Goal: Information Seeking & Learning: Learn about a topic

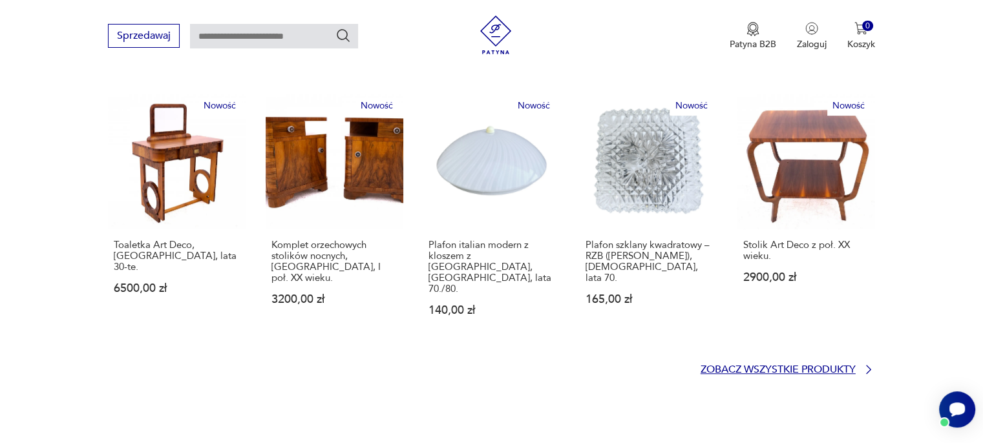
click at [816, 366] on p "Zobacz wszystkie produkty" at bounding box center [777, 370] width 155 height 8
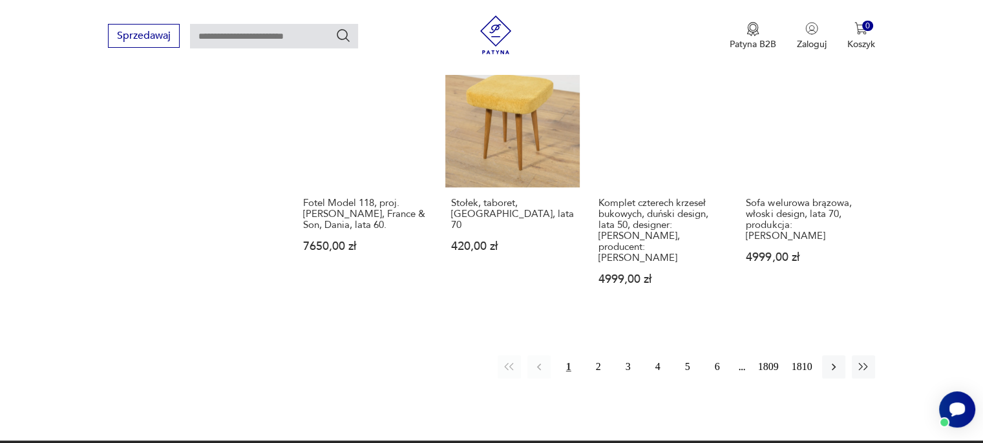
scroll to position [1156, 0]
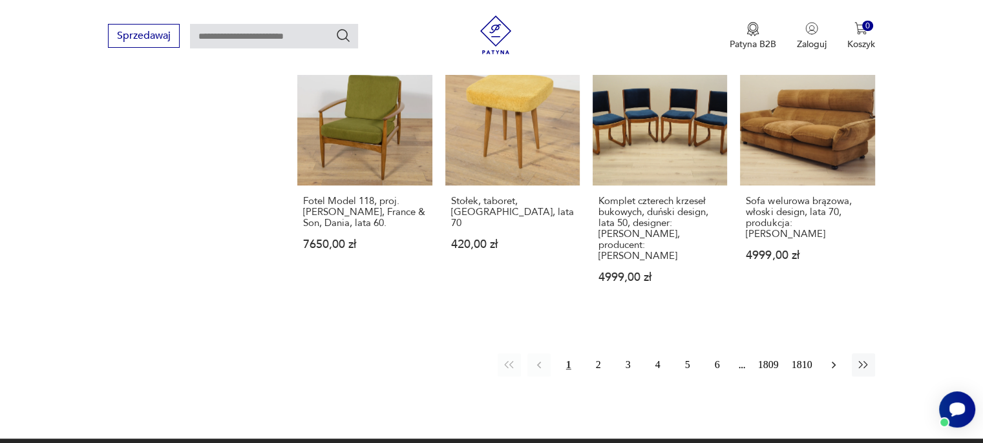
click at [836, 359] on icon "button" at bounding box center [833, 365] width 13 height 13
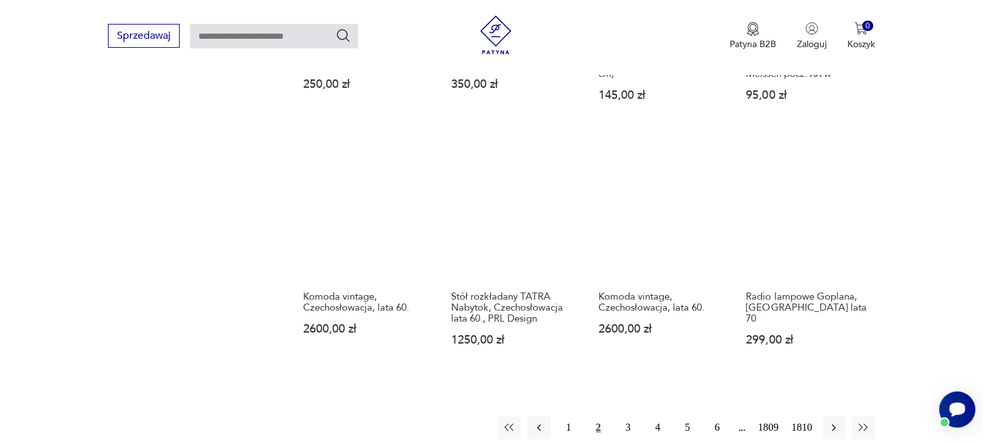
scroll to position [1071, 0]
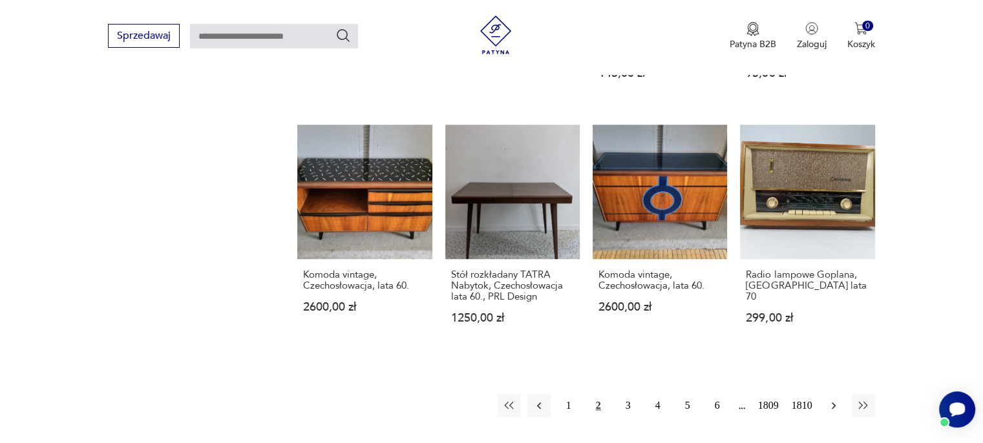
click at [833, 399] on icon "button" at bounding box center [833, 405] width 13 height 13
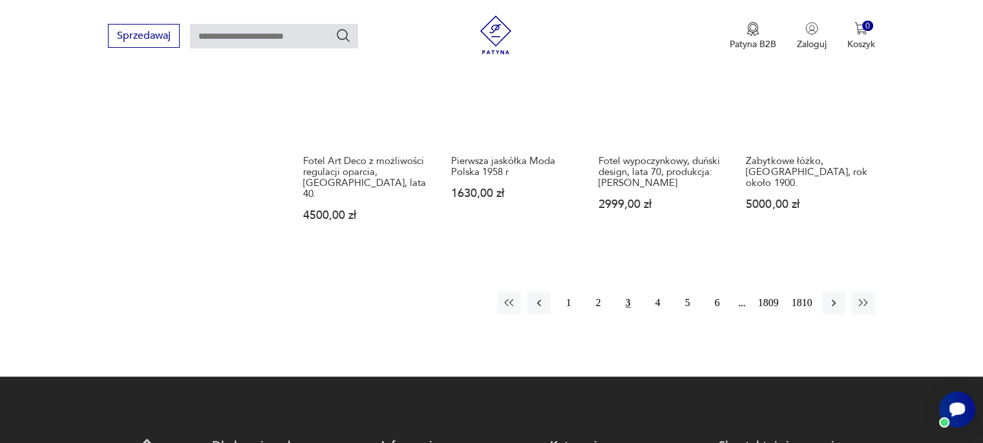
scroll to position [1136, 0]
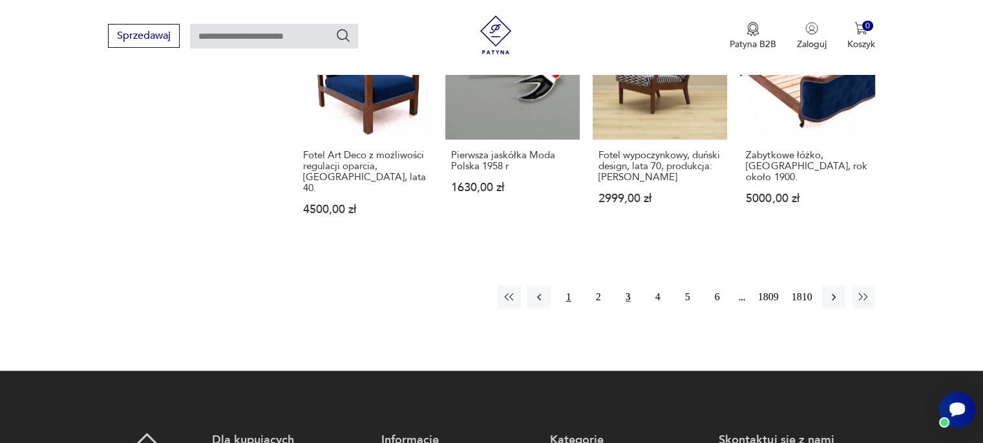
click at [572, 299] on button "1" at bounding box center [568, 297] width 23 height 23
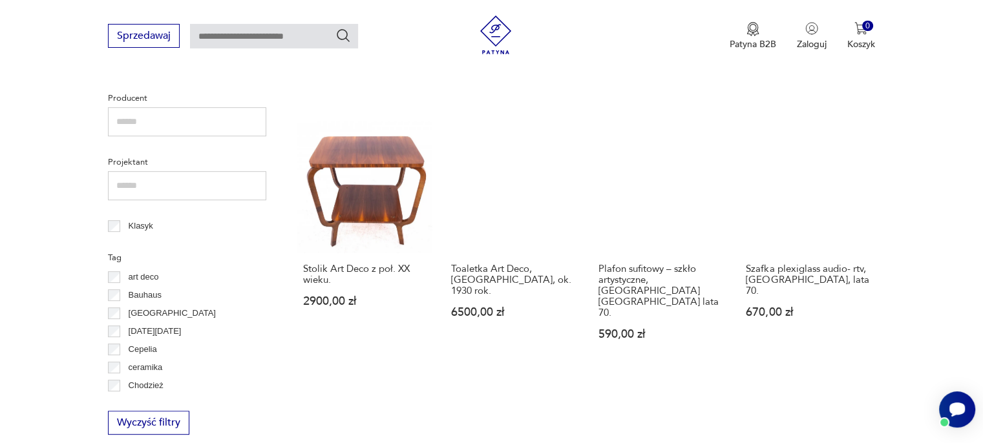
scroll to position [684, 0]
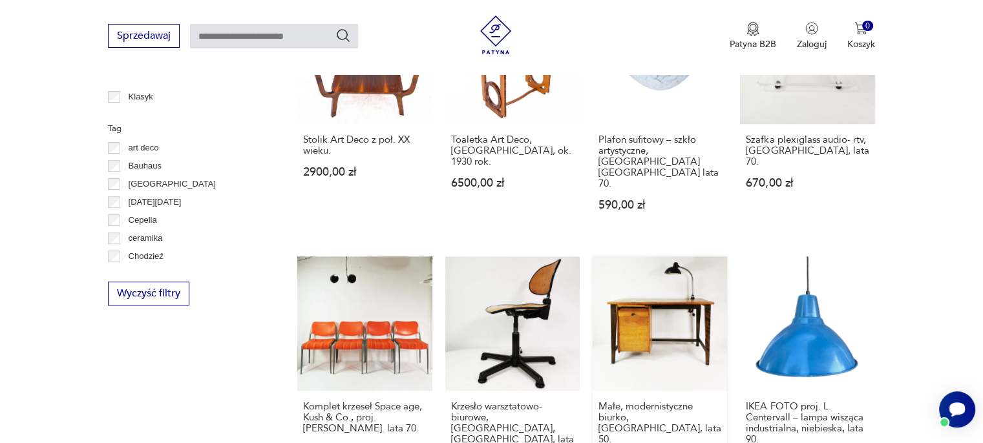
click at [649, 314] on link "Małe, modernistyczne biurko, [GEOGRAPHIC_DATA], lata 50. 1200,00 zł" at bounding box center [660, 380] width 134 height 246
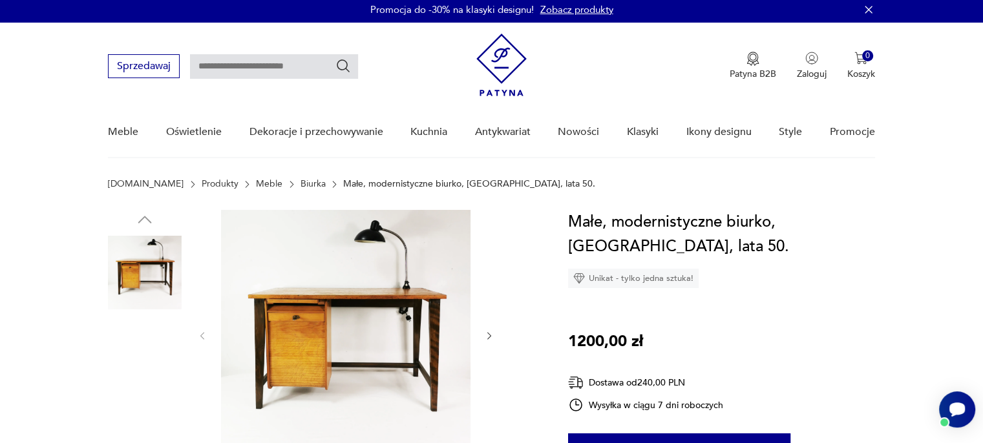
scroll to position [129, 0]
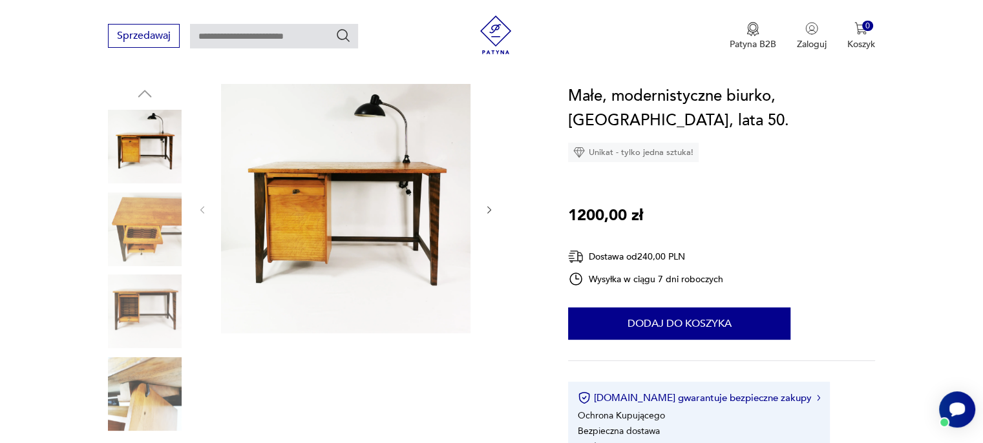
click at [338, 250] on img at bounding box center [345, 208] width 249 height 249
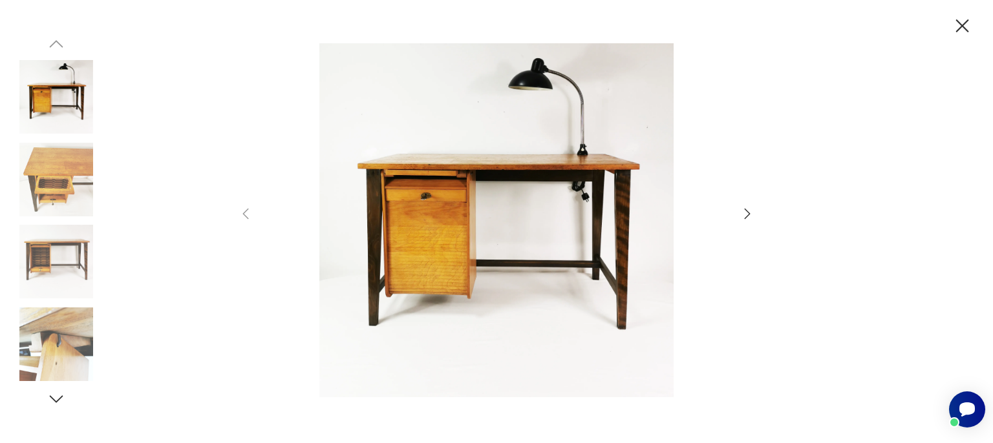
click at [750, 213] on icon "button" at bounding box center [747, 214] width 16 height 16
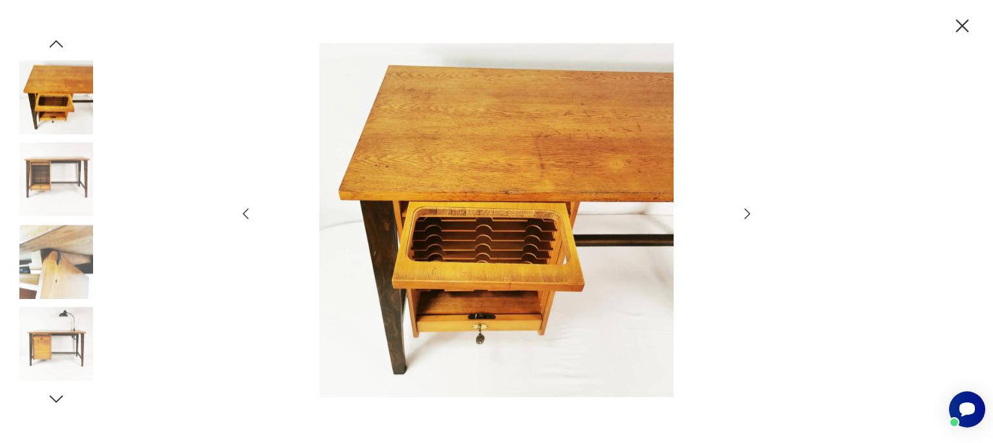
click at [750, 213] on icon "button" at bounding box center [747, 214] width 16 height 16
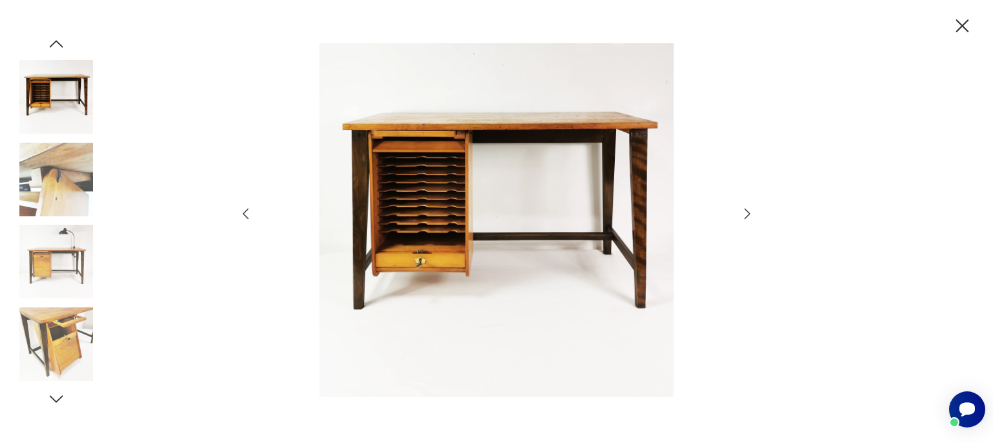
click at [750, 213] on icon "button" at bounding box center [747, 214] width 16 height 16
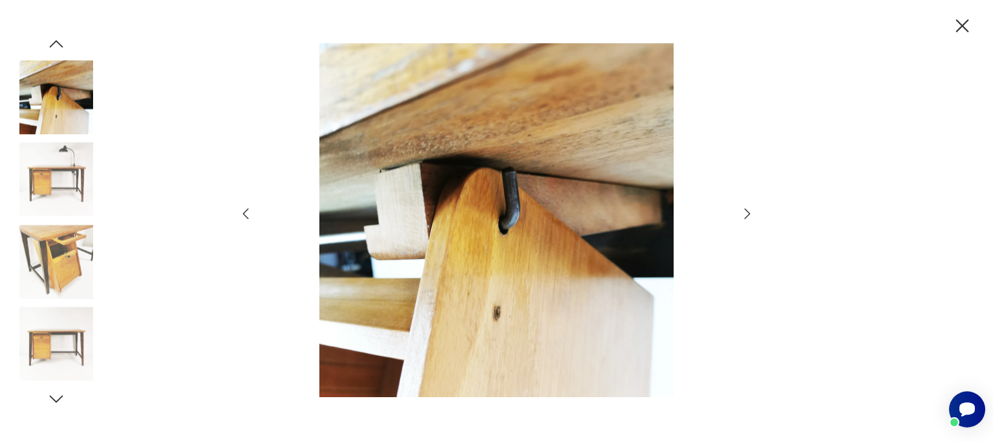
click at [750, 213] on icon "button" at bounding box center [747, 214] width 16 height 16
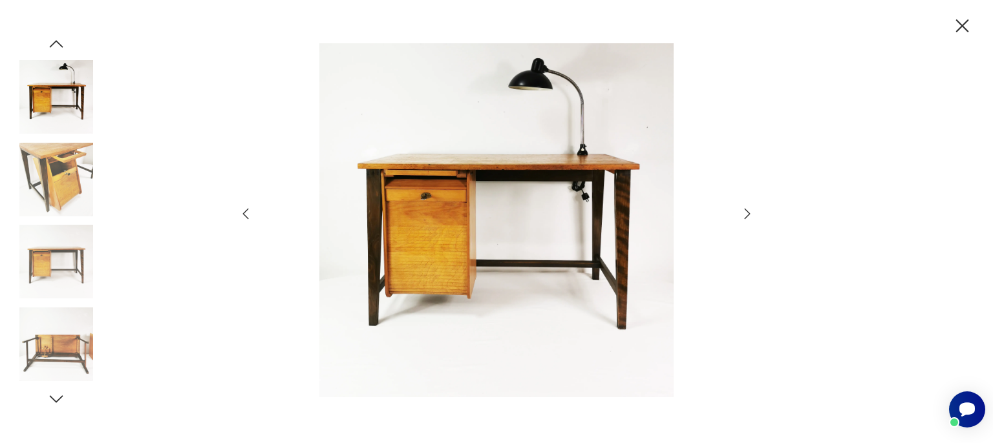
click at [750, 213] on icon "button" at bounding box center [747, 214] width 16 height 16
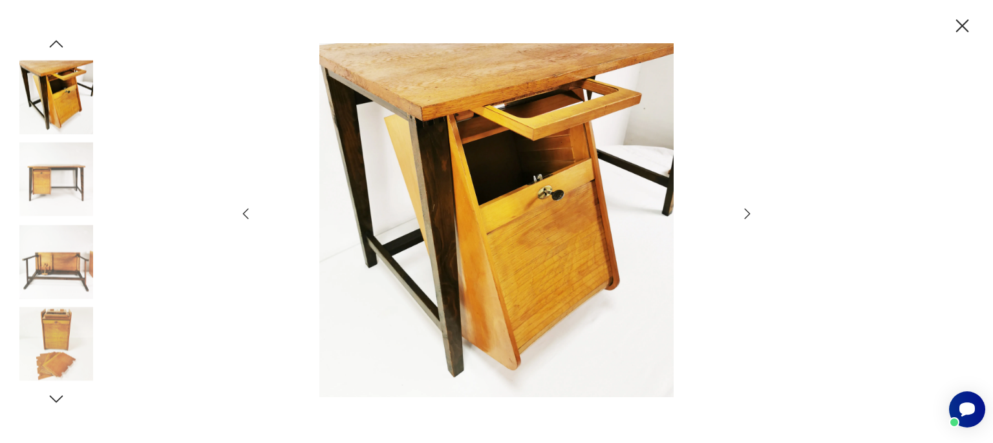
click at [750, 213] on icon "button" at bounding box center [747, 214] width 16 height 16
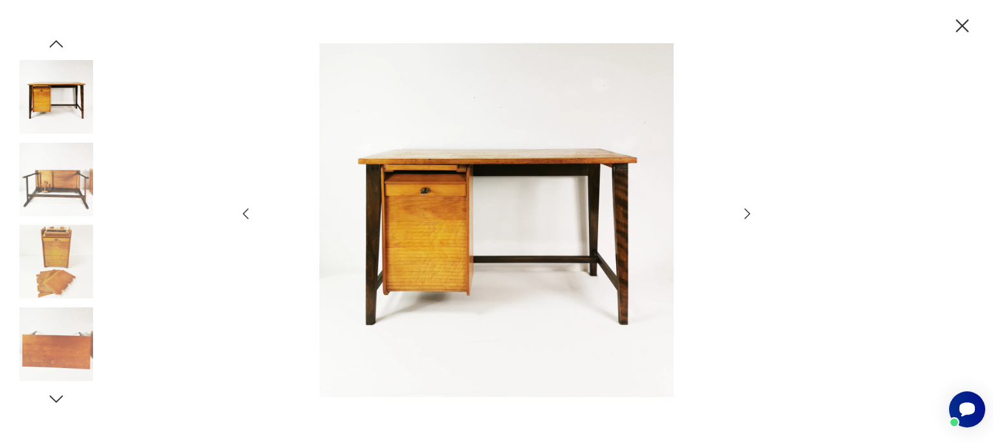
click at [750, 213] on icon "button" at bounding box center [747, 214] width 16 height 16
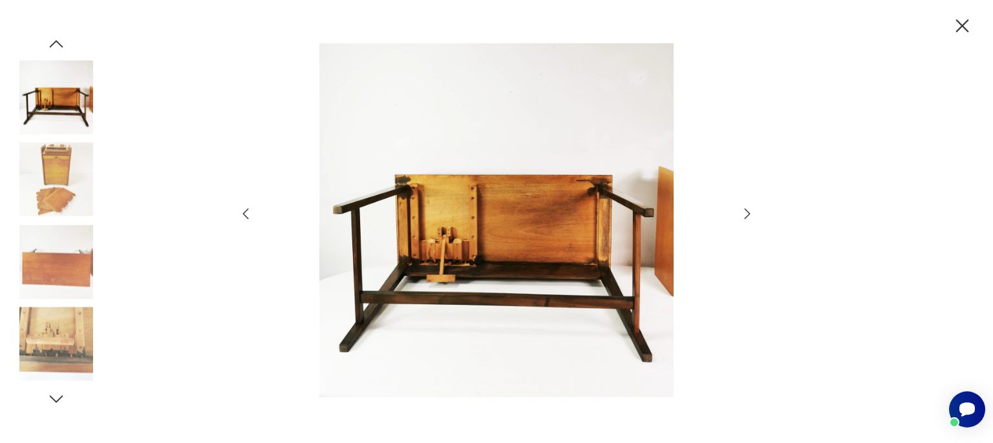
click at [750, 213] on icon "button" at bounding box center [747, 214] width 16 height 16
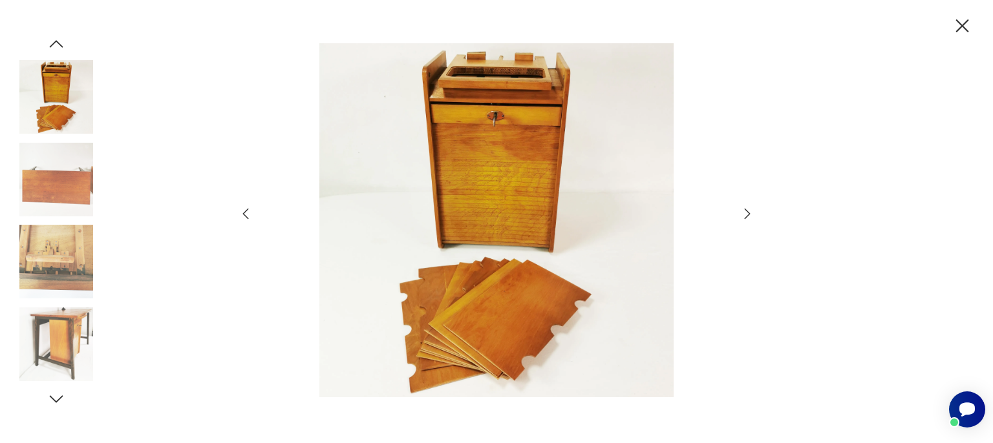
click at [750, 213] on icon "button" at bounding box center [747, 214] width 16 height 16
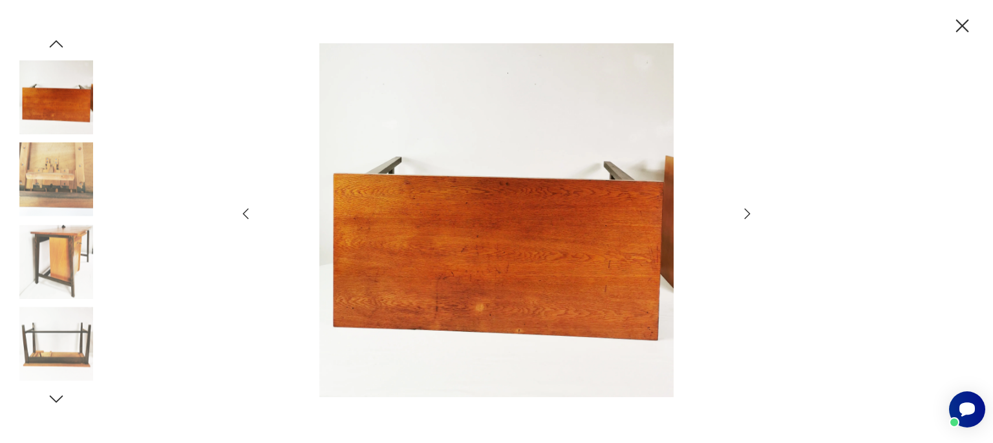
click at [750, 213] on icon "button" at bounding box center [747, 214] width 16 height 16
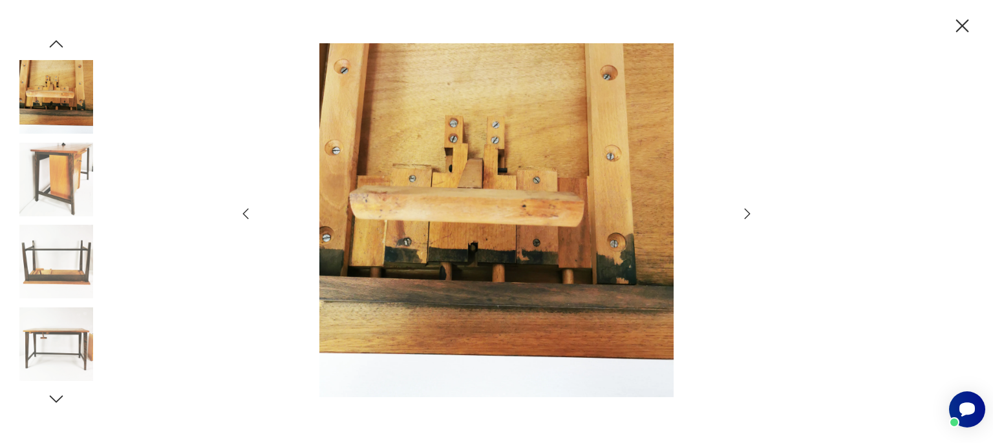
click at [750, 213] on icon "button" at bounding box center [747, 214] width 16 height 16
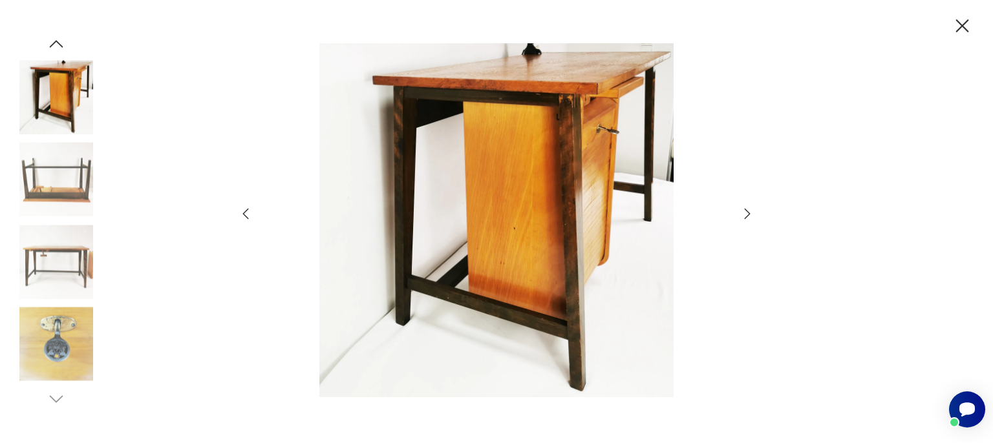
click at [750, 213] on icon "button" at bounding box center [747, 214] width 16 height 16
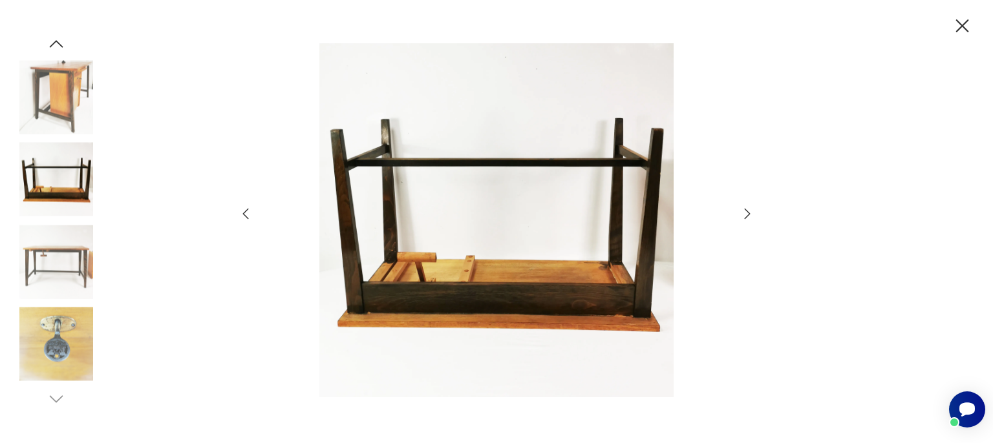
click at [750, 213] on icon "button" at bounding box center [747, 214] width 16 height 16
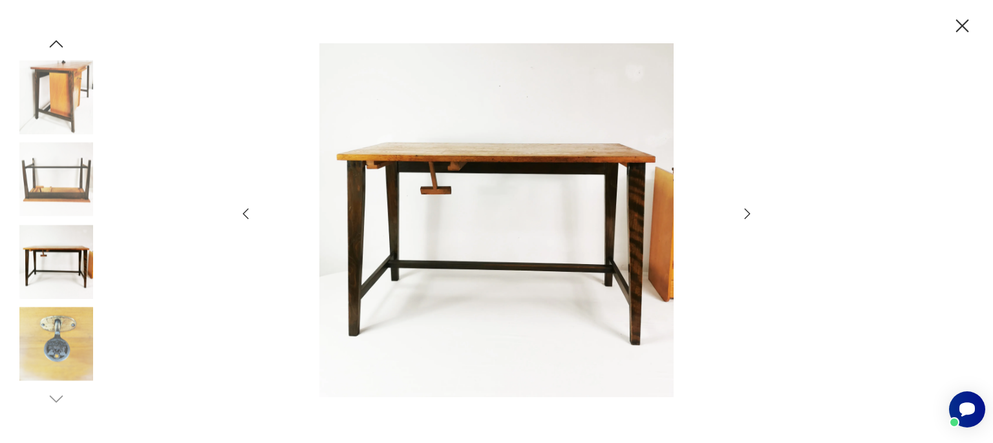
click at [750, 213] on icon "button" at bounding box center [747, 214] width 16 height 16
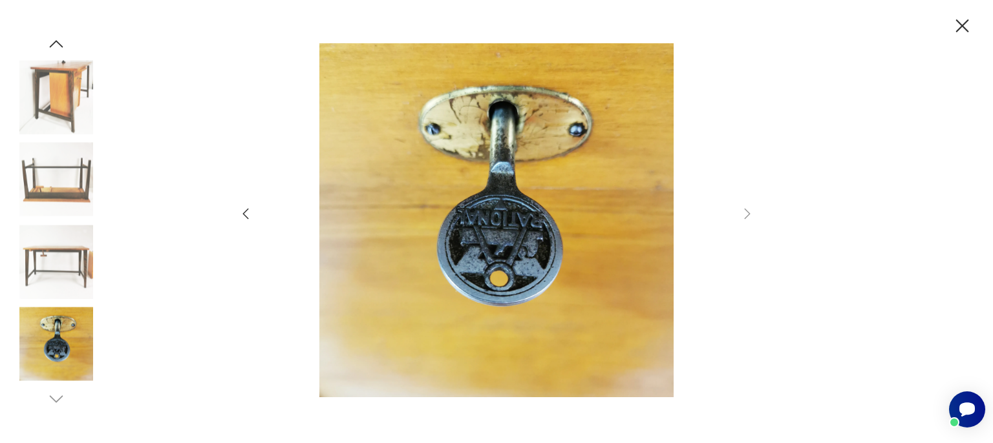
click at [962, 29] on icon "button" at bounding box center [962, 26] width 23 height 23
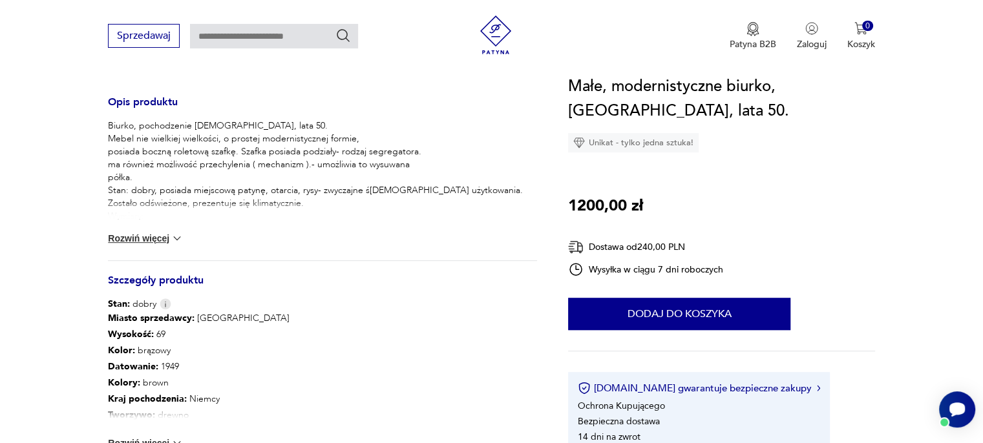
scroll to position [517, 0]
click at [147, 241] on button "Rozwiń więcej" at bounding box center [145, 237] width 75 height 13
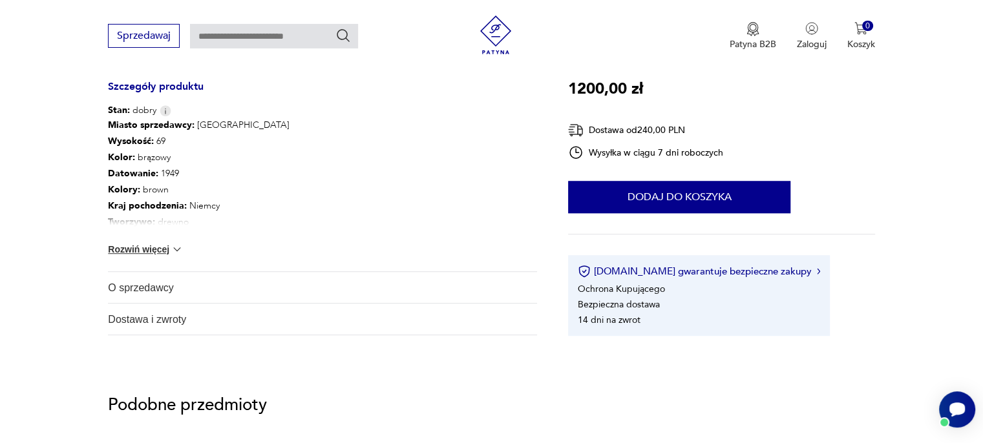
scroll to position [840, 0]
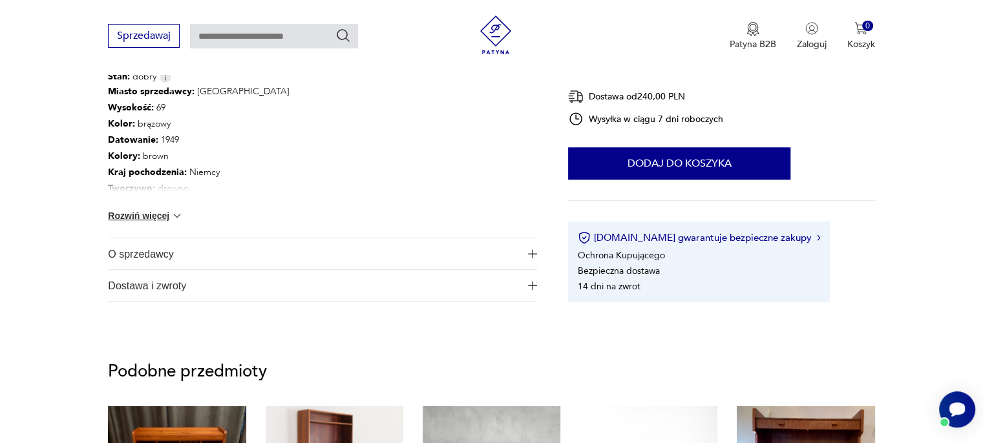
click at [126, 258] on span "O sprzedawcy" at bounding box center [313, 253] width 411 height 31
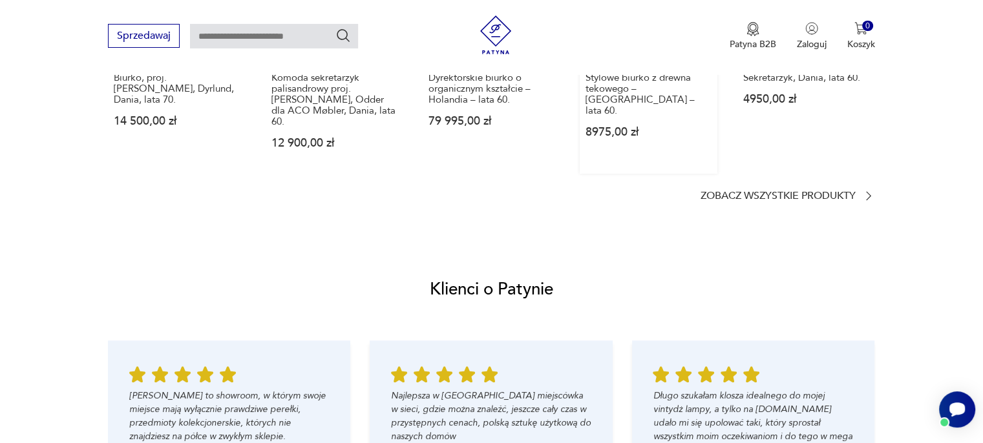
scroll to position [1422, 0]
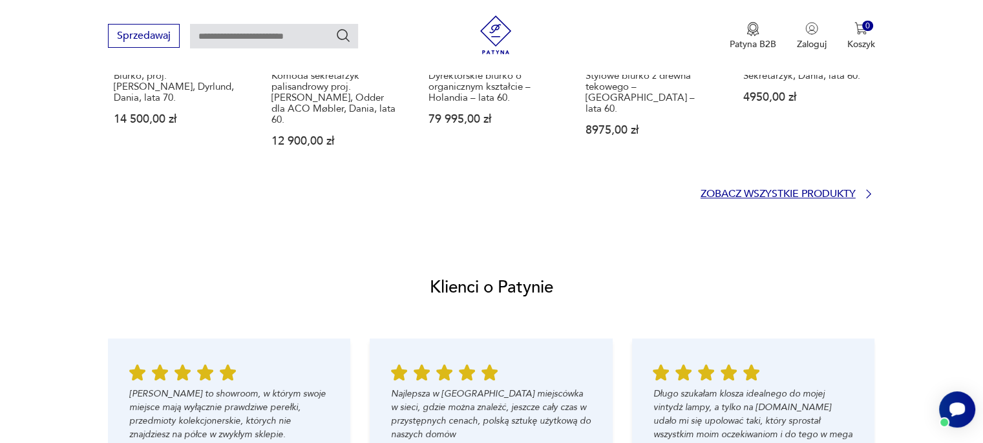
click at [769, 190] on p "Zobacz wszystkie produkty" at bounding box center [777, 194] width 155 height 8
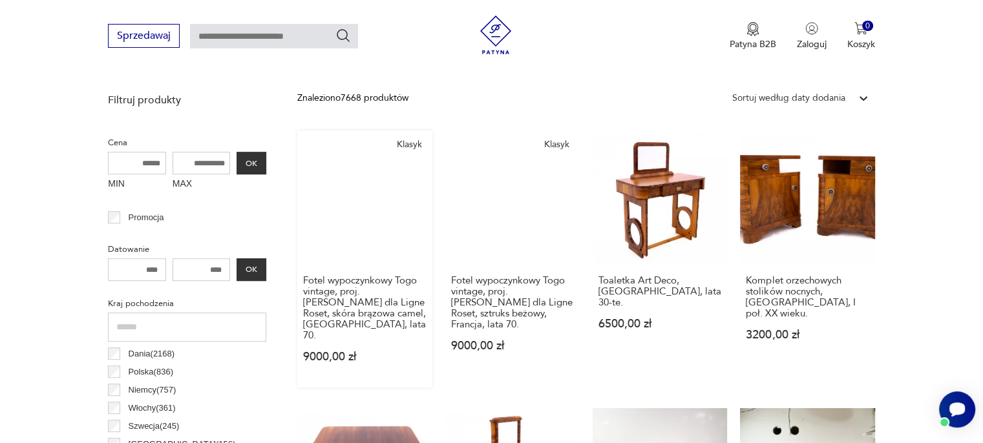
scroll to position [63, 0]
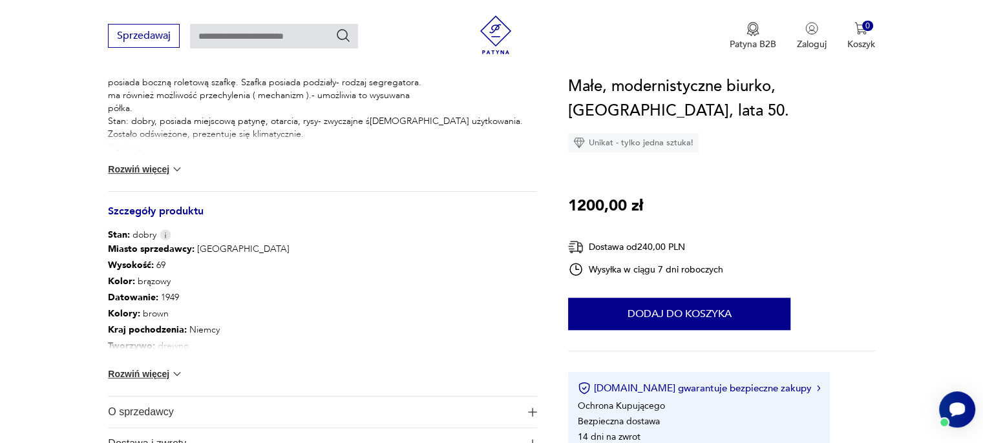
scroll to position [381, 0]
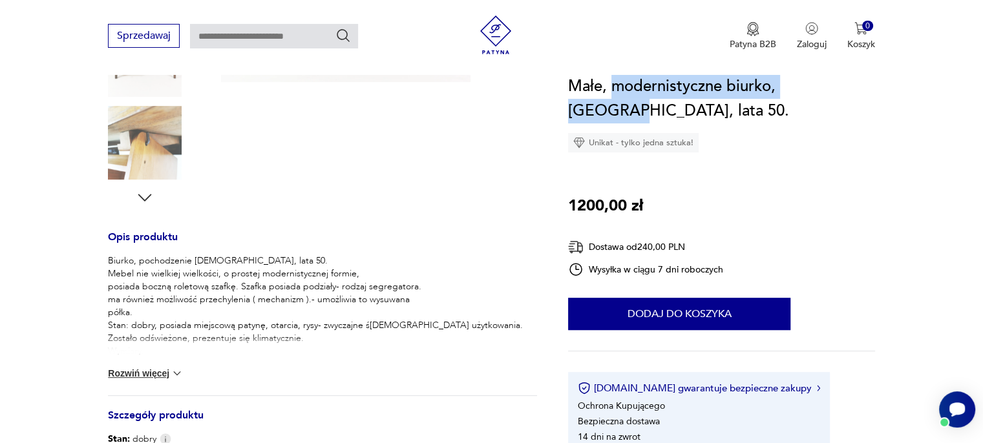
drag, startPoint x: 613, startPoint y: 89, endPoint x: 835, endPoint y: 86, distance: 221.7
click at [838, 86] on h1 "Małe, modernistyczne biurko, [GEOGRAPHIC_DATA], lata 50." at bounding box center [721, 98] width 307 height 49
click at [833, 86] on h1 "Małe, modernistyczne biurko, [GEOGRAPHIC_DATA], lata 50." at bounding box center [721, 98] width 307 height 49
copy h1 "modernistyczne biurko, [GEOGRAPHIC_DATA],"
